Goal: Task Accomplishment & Management: Understand process/instructions

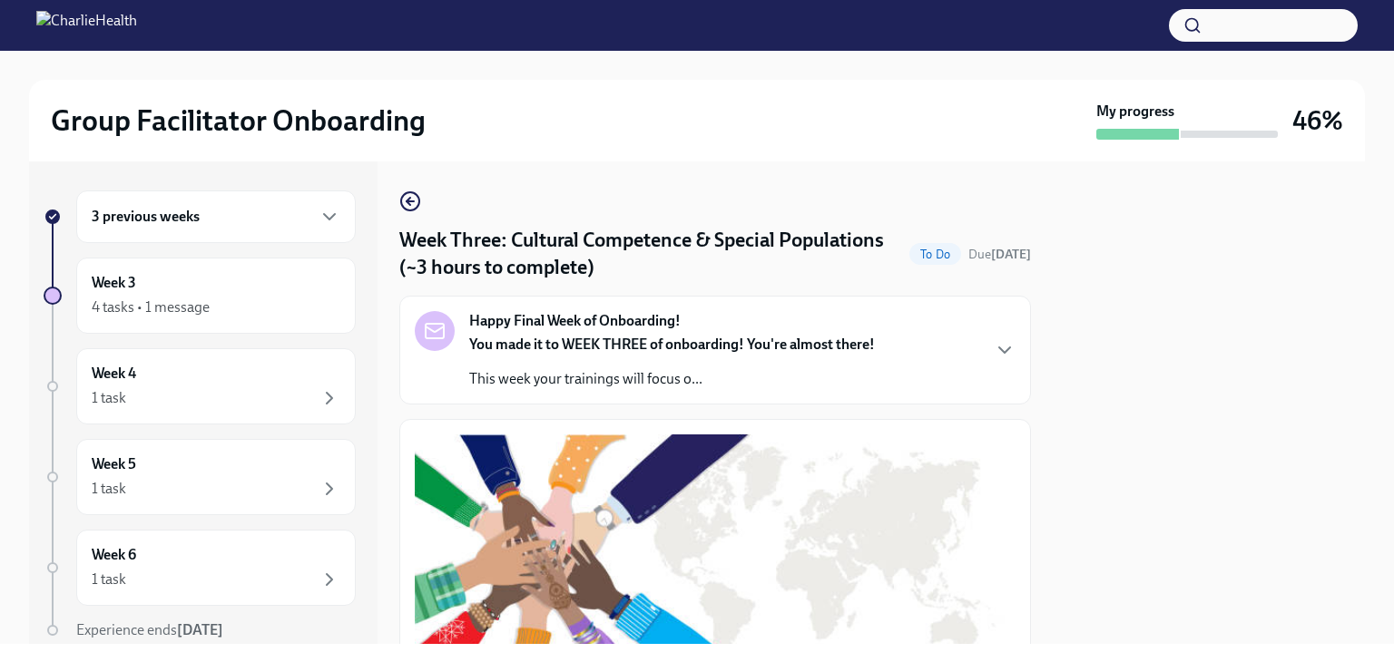
scroll to position [432, 0]
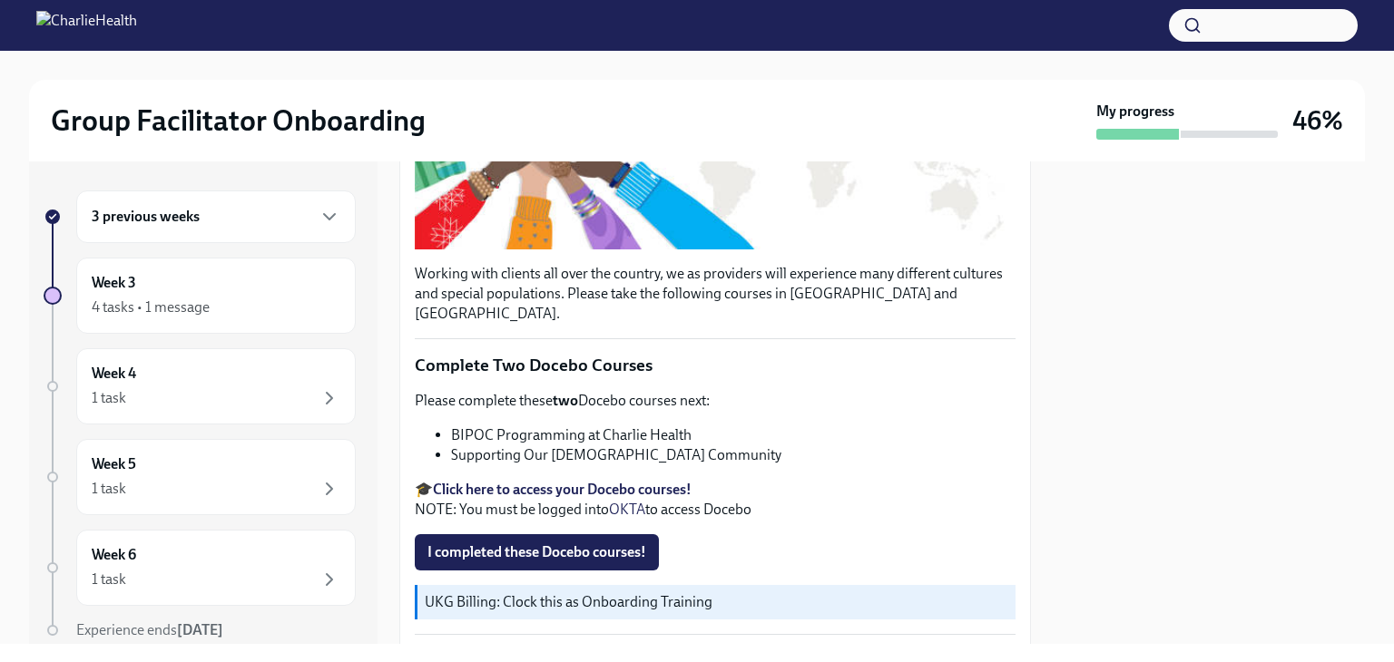
click at [454, 544] on span "I completed these Docebo courses!" at bounding box center [536, 553] width 219 height 18
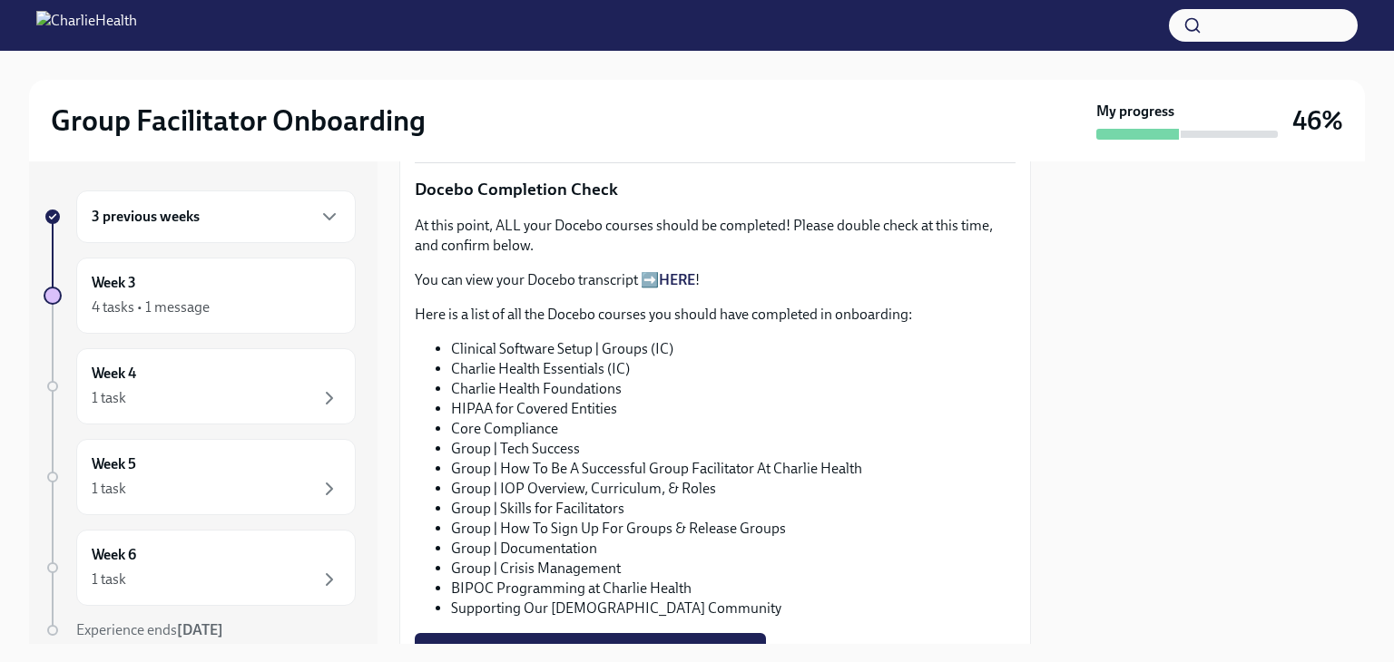
scroll to position [940, 0]
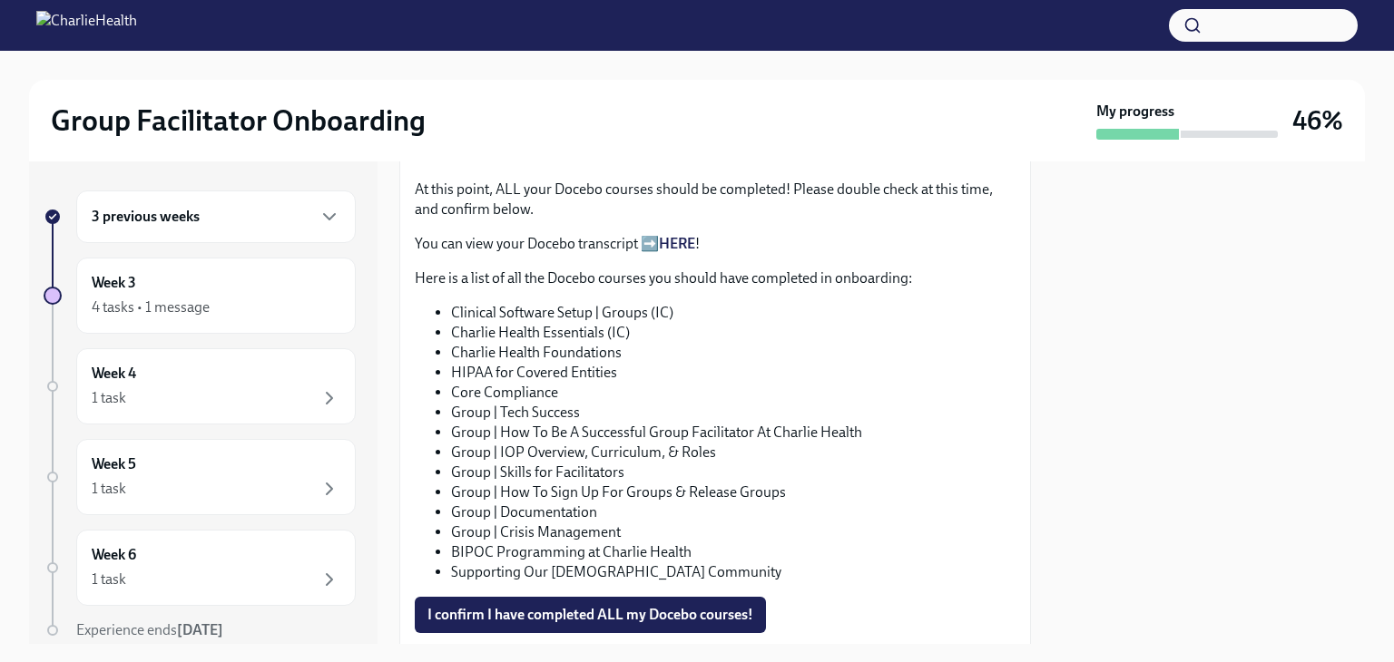
click at [555, 606] on span "I confirm I have completed ALL my Docebo courses!" at bounding box center [590, 615] width 326 height 18
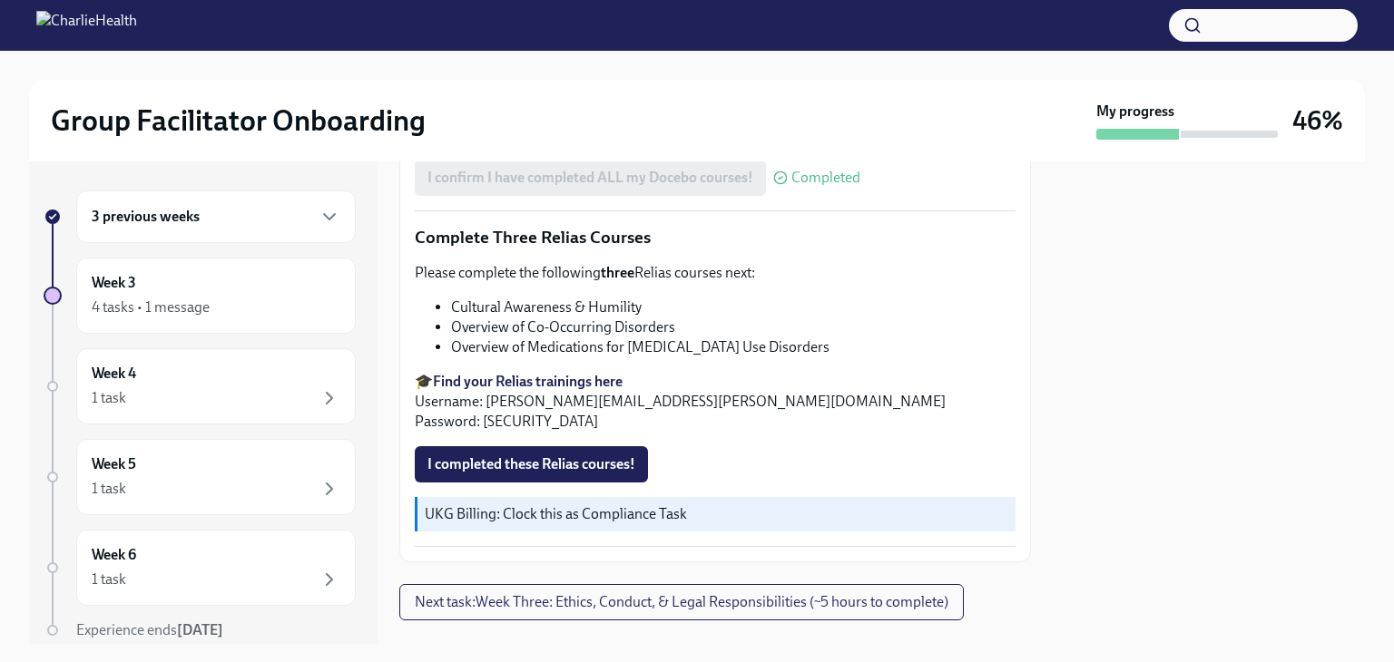
scroll to position [1386, 0]
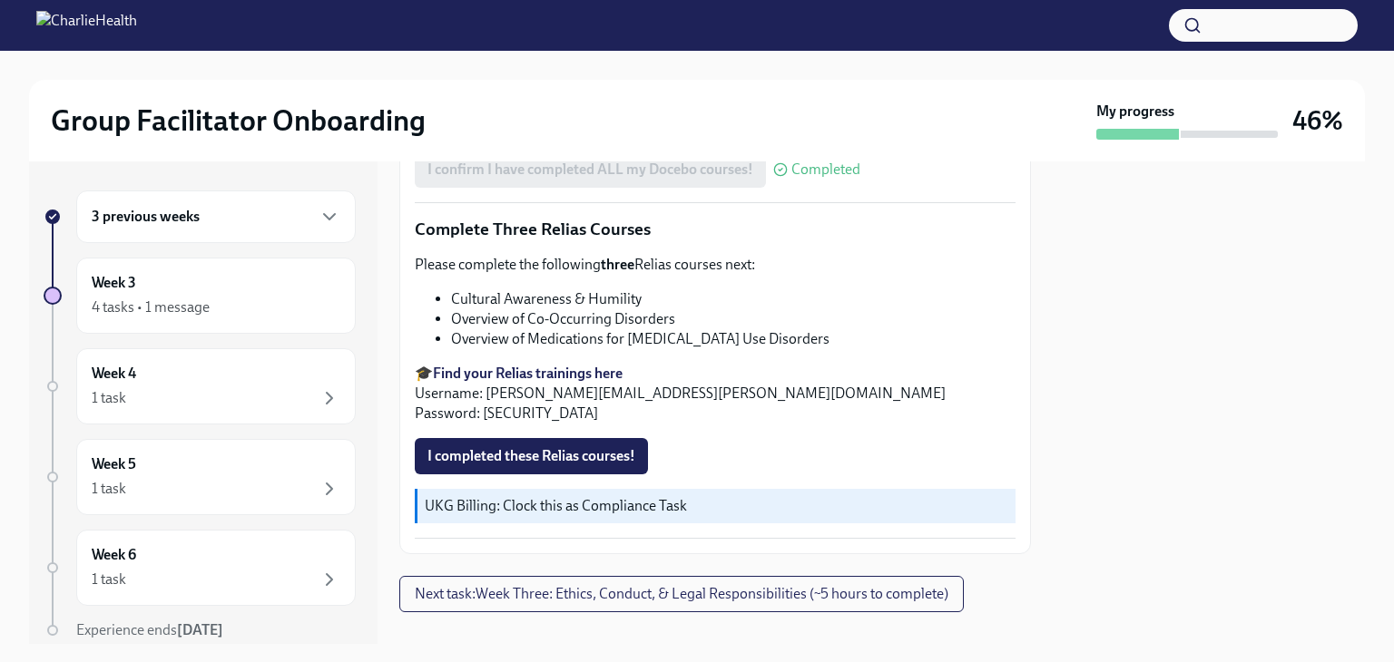
click at [846, 585] on span "Next task : Week Three: Ethics, Conduct, & Legal Responsibilities (~5 hours to …" at bounding box center [682, 594] width 534 height 18
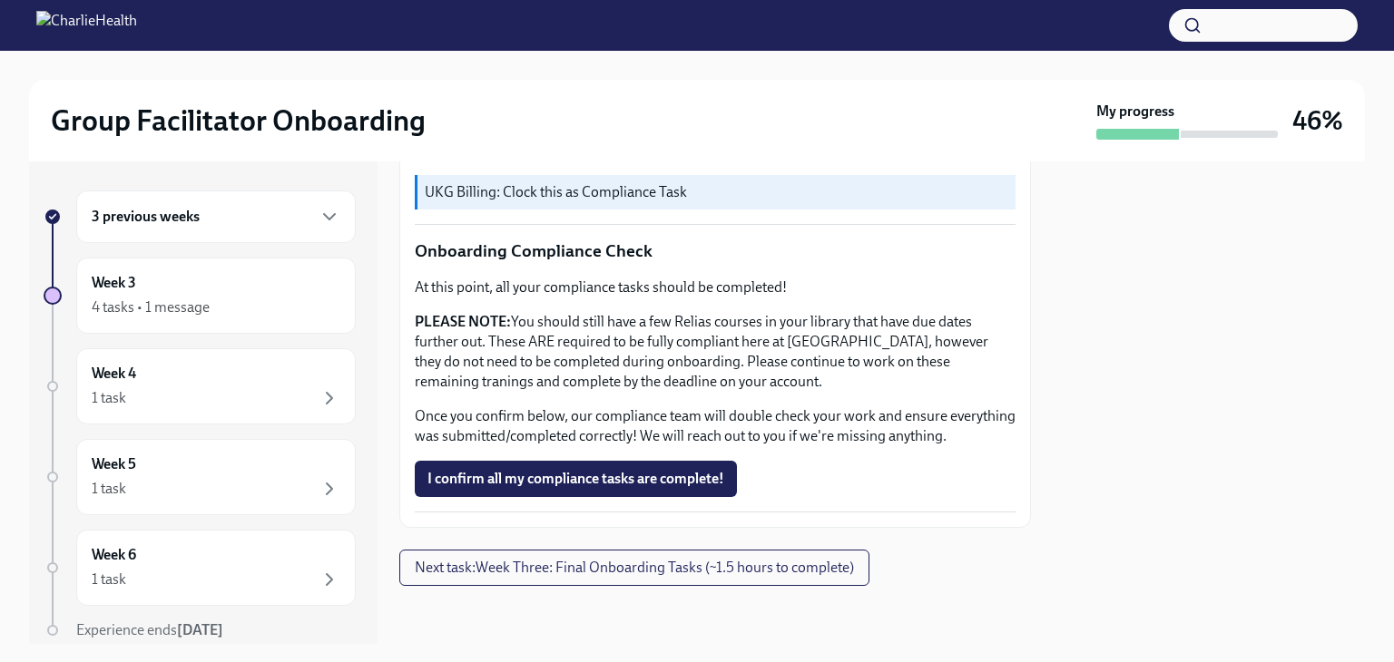
scroll to position [1070, 0]
click at [731, 564] on span "Next task : Week Three: Final Onboarding Tasks (~1.5 hours to complete)" at bounding box center [634, 568] width 439 height 18
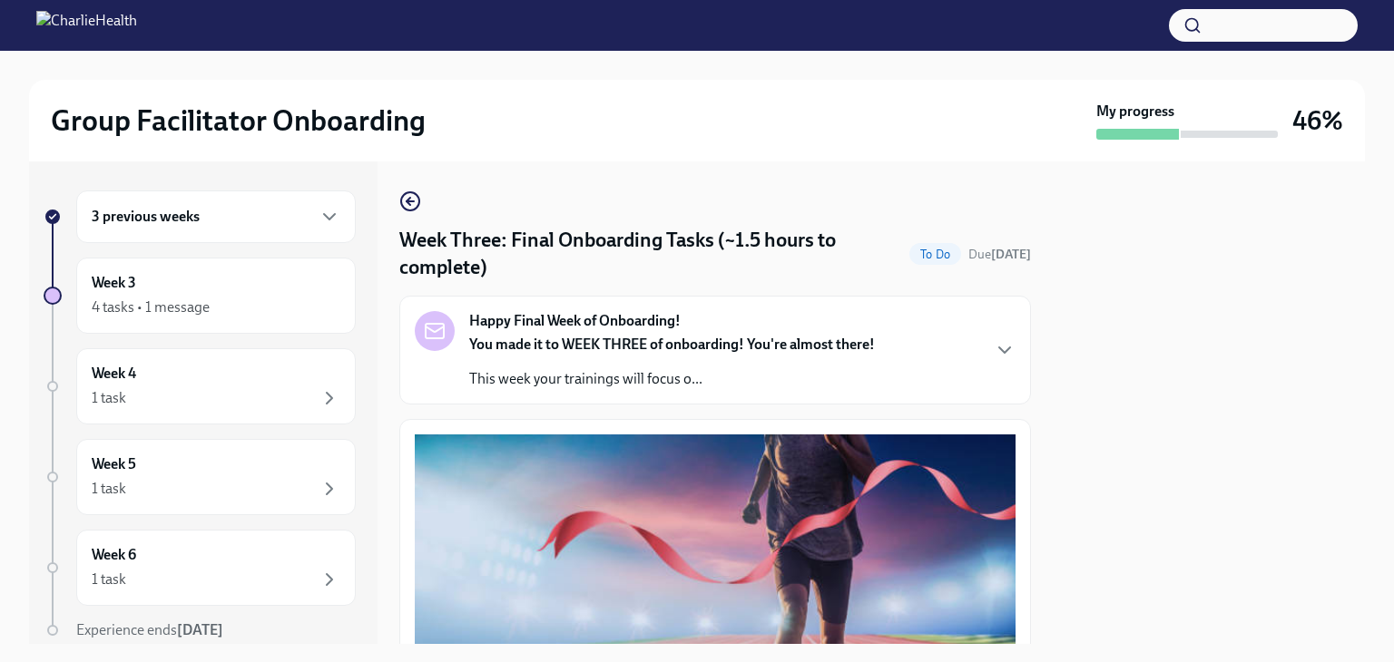
click at [994, 339] on icon "button" at bounding box center [1005, 350] width 22 height 22
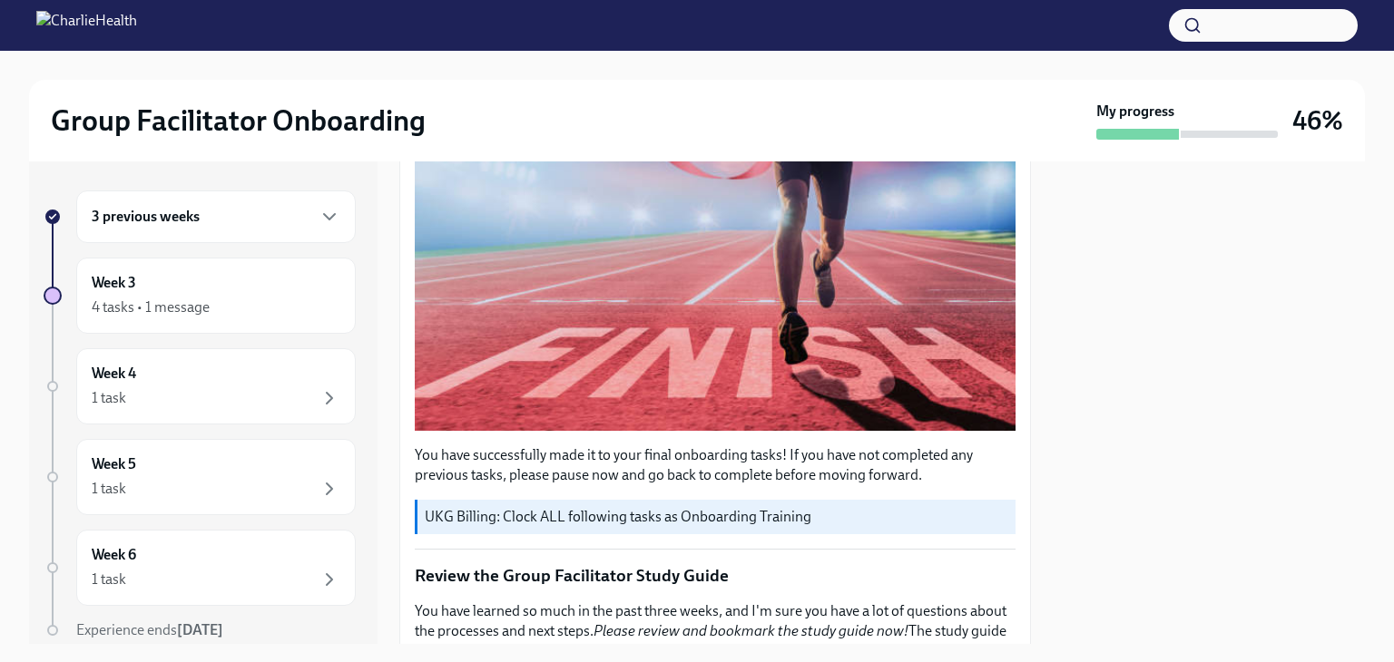
scroll to position [476, 0]
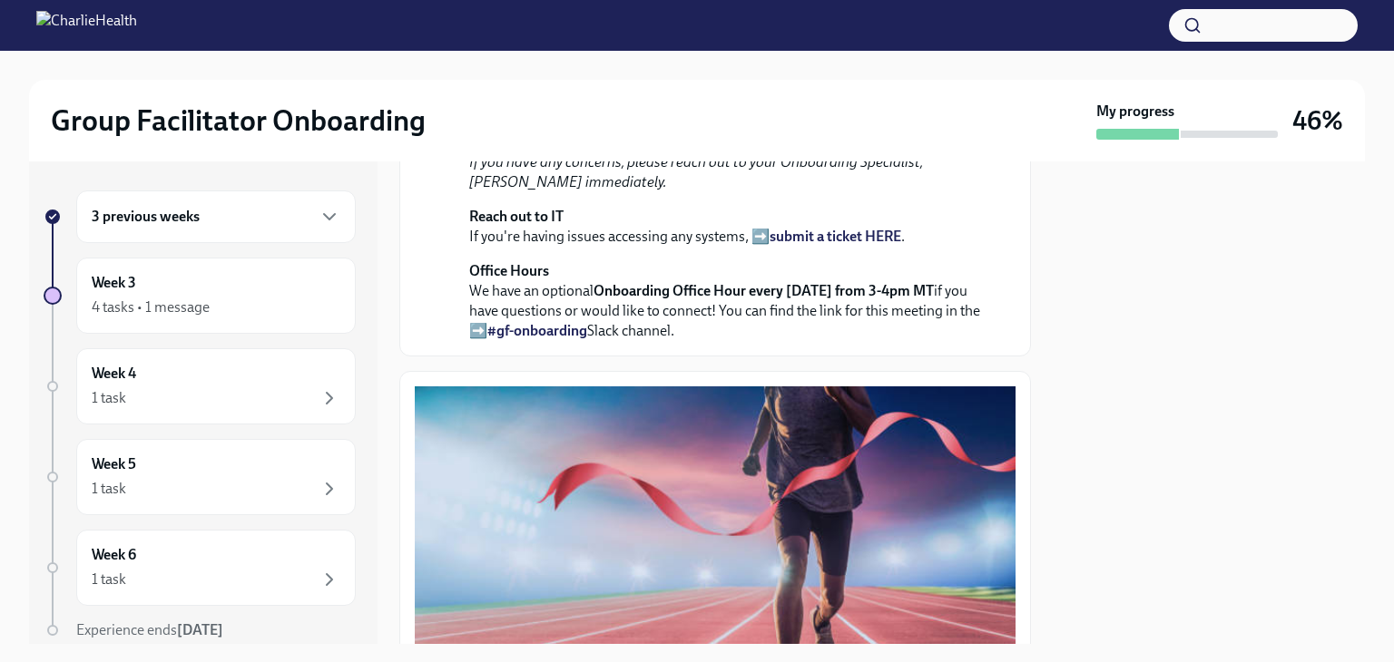
click at [198, 311] on div "4 tasks • 1 message" at bounding box center [151, 308] width 118 height 20
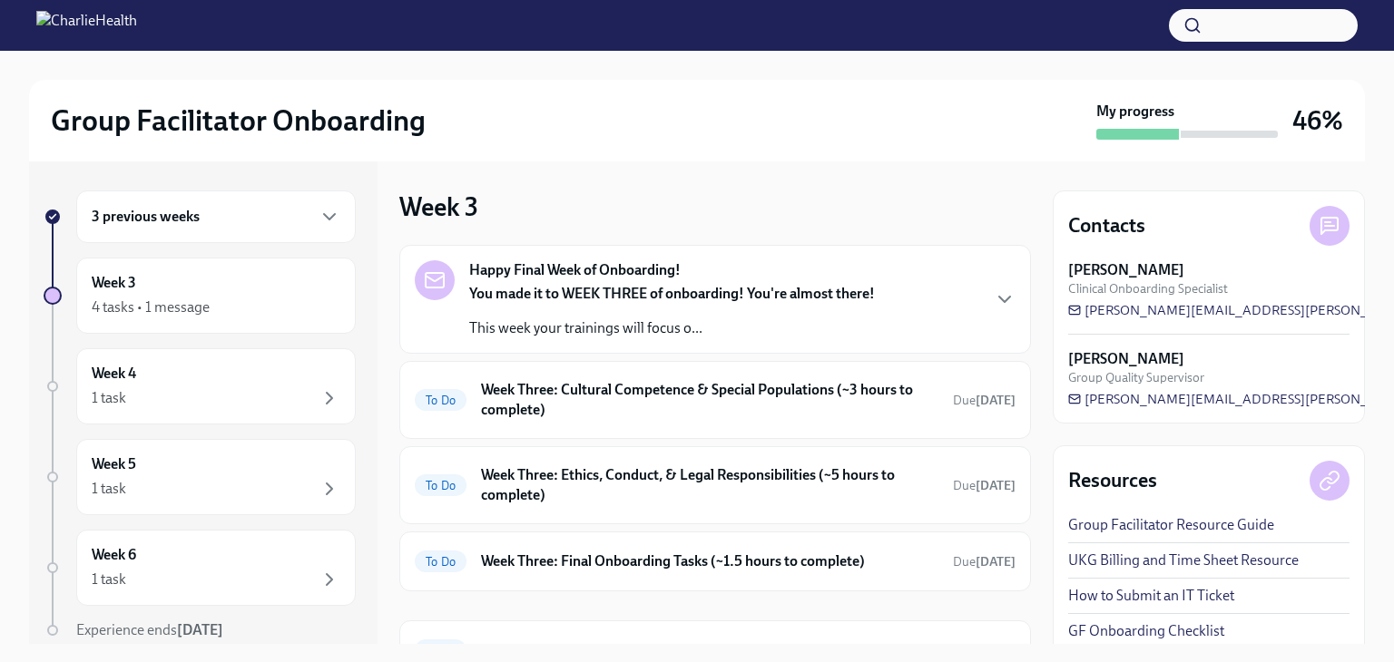
click at [968, 306] on div "Happy Final Week of Onboarding! You made it to WEEK THREE of onboarding! You're…" at bounding box center [715, 299] width 601 height 78
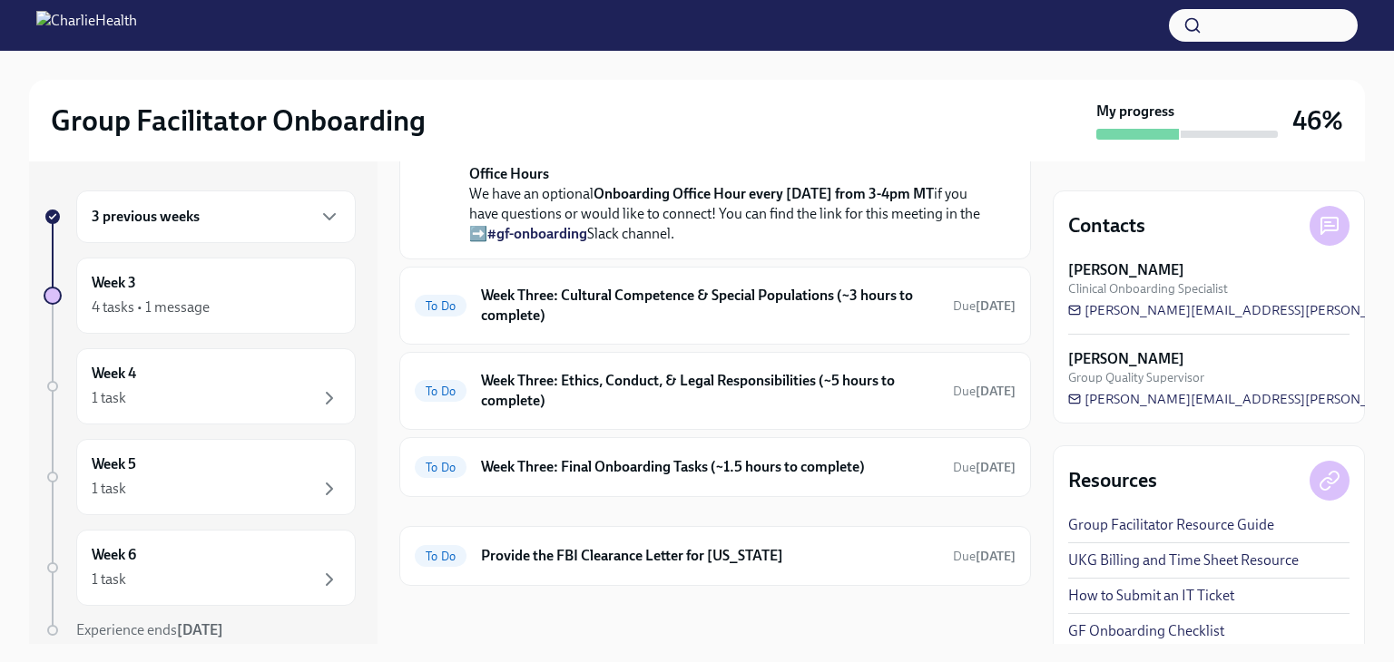
scroll to position [728, 0]
click at [761, 326] on h6 "Week Three: Cultural Competence & Special Populations (~3 hours to complete)" at bounding box center [709, 306] width 457 height 40
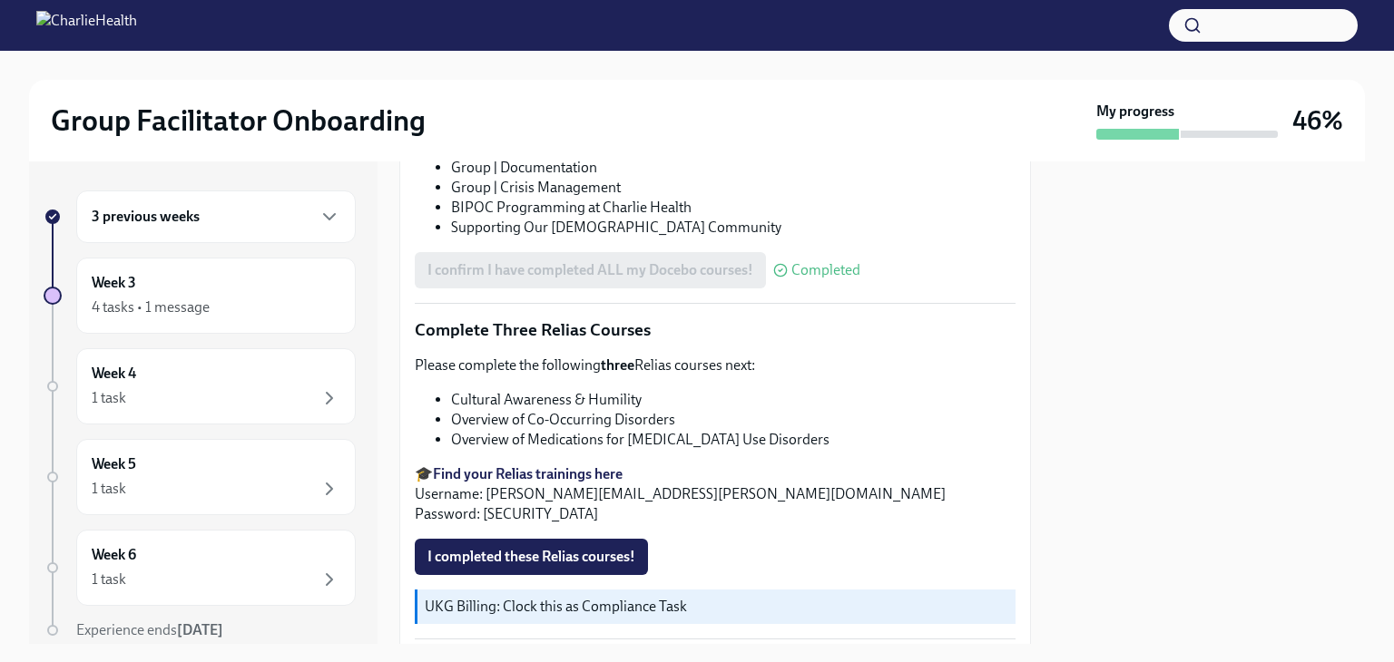
scroll to position [1292, 0]
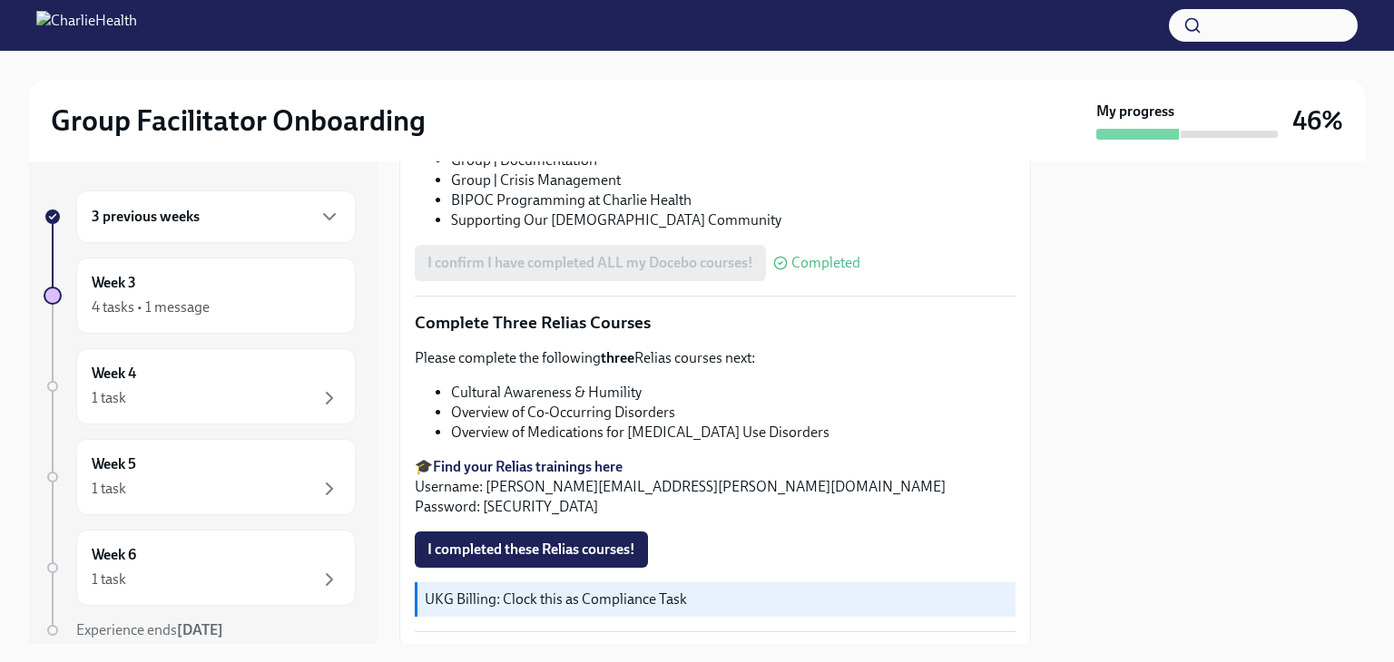
click at [497, 458] on strong "Find your Relias trainings here" at bounding box center [528, 466] width 190 height 17
